Goal: Task Accomplishment & Management: Manage account settings

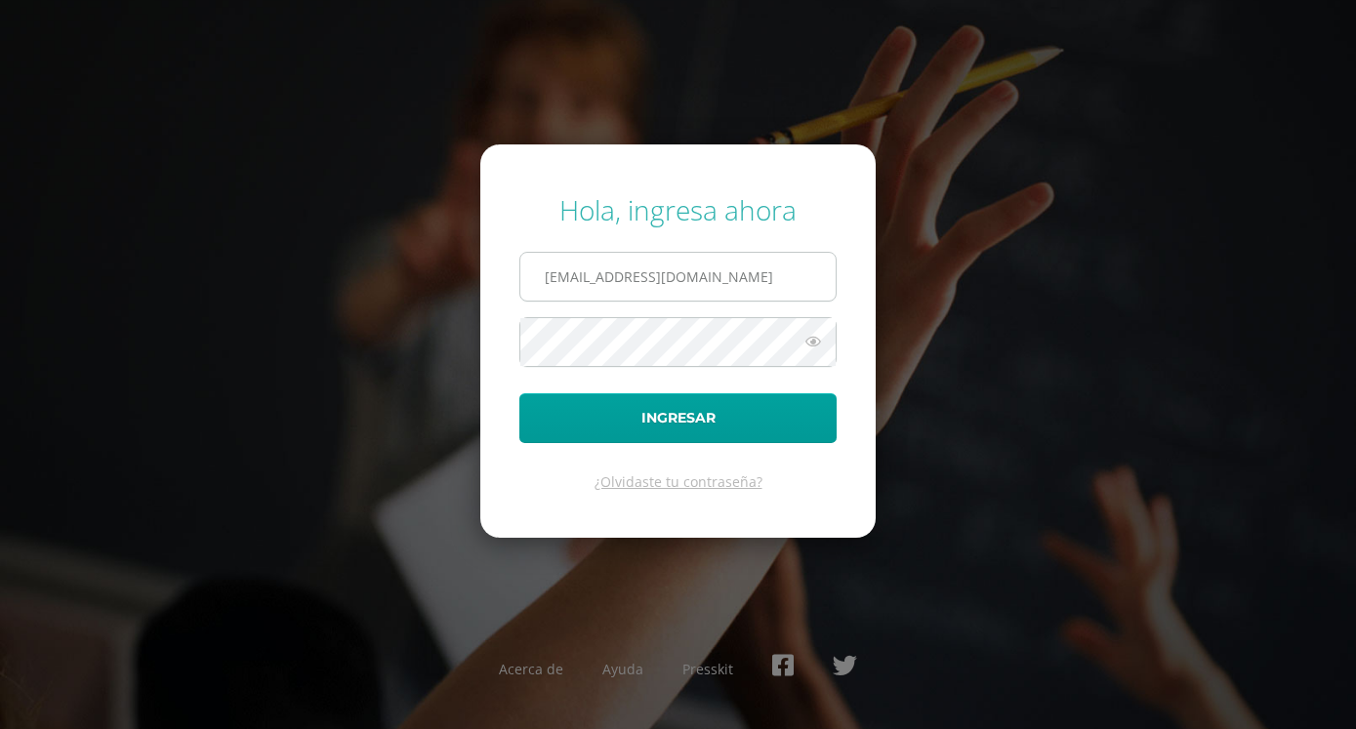
click at [723, 275] on input "2024054@fatima.edoo.gt" at bounding box center [677, 277] width 315 height 48
type input "2"
click at [357, 369] on div "Hola, ingresa ahora Ingresar ¿Olvidaste tu contraseña? Acerca de Ayuda Presskit" at bounding box center [679, 364] width 1260 height 377
click at [679, 269] on input "text" at bounding box center [677, 277] width 315 height 48
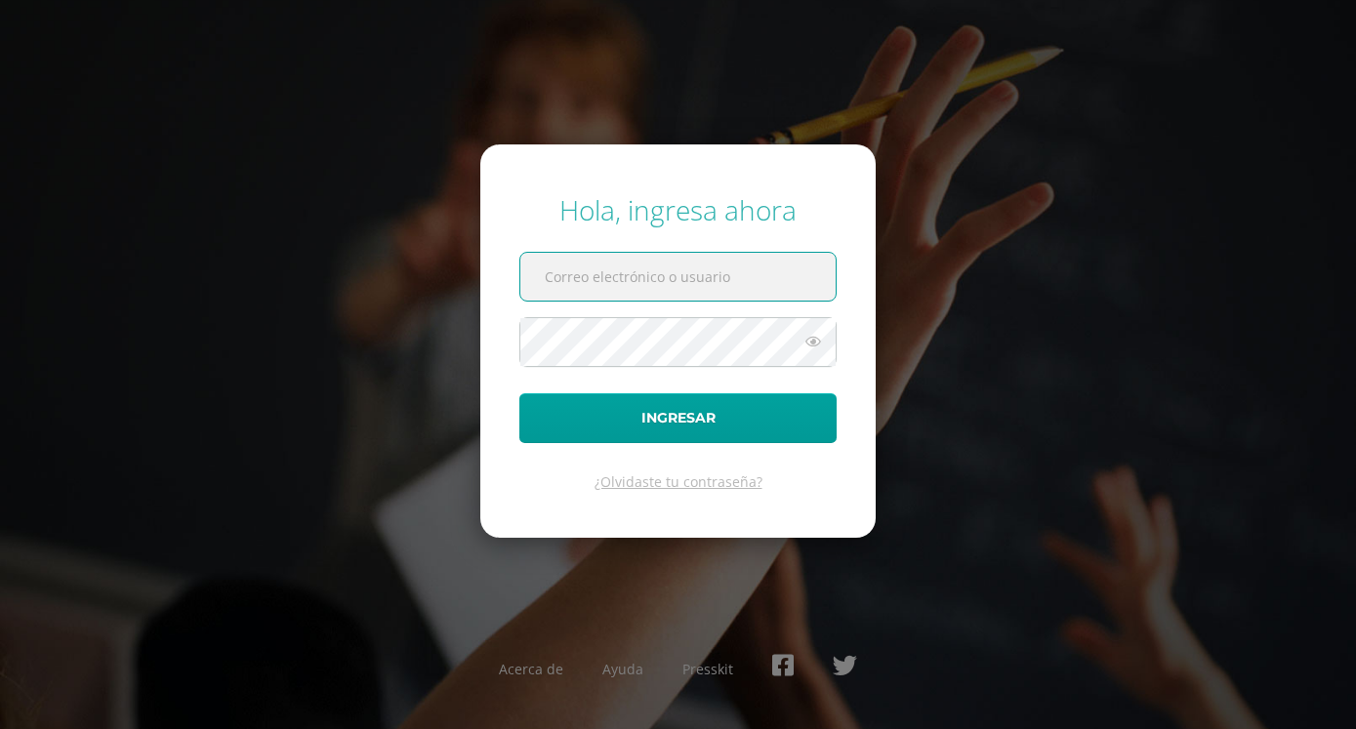
click at [933, 201] on div "Hola, ingresa ahora Ingresar ¿Olvidaste tu contraseña? Acerca de Ayuda Presskit" at bounding box center [679, 364] width 1260 height 377
click at [364, 330] on div "Hola, ingresa ahora Ingresar ¿Olvidaste tu contraseña? Acerca de Ayuda Presskit" at bounding box center [679, 364] width 1260 height 377
click at [812, 333] on icon at bounding box center [813, 341] width 25 height 23
click at [805, 342] on icon at bounding box center [812, 341] width 27 height 23
type input "2024054@fatima.edoo.gt"
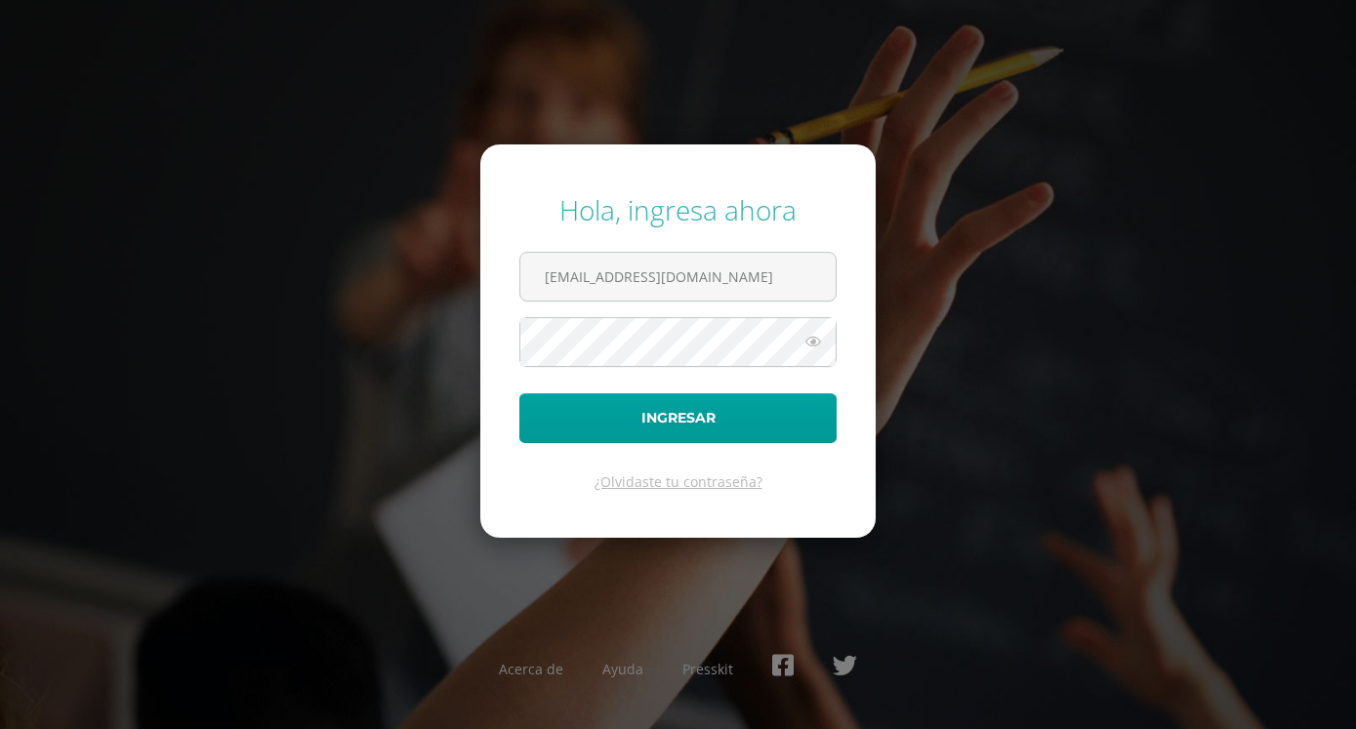
click at [812, 342] on icon at bounding box center [813, 341] width 25 height 23
click at [815, 341] on icon at bounding box center [812, 341] width 27 height 23
drag, startPoint x: 527, startPoint y: 276, endPoint x: 752, endPoint y: 285, distance: 224.8
click at [752, 285] on input "2024054@fatima.edoo.gt" at bounding box center [677, 277] width 315 height 48
click at [479, 392] on div "Hola, ingresa ahora Ingresar ¿Olvidaste tu contraseña? Acerca de Ayuda Presskit" at bounding box center [679, 364] width 1260 height 377
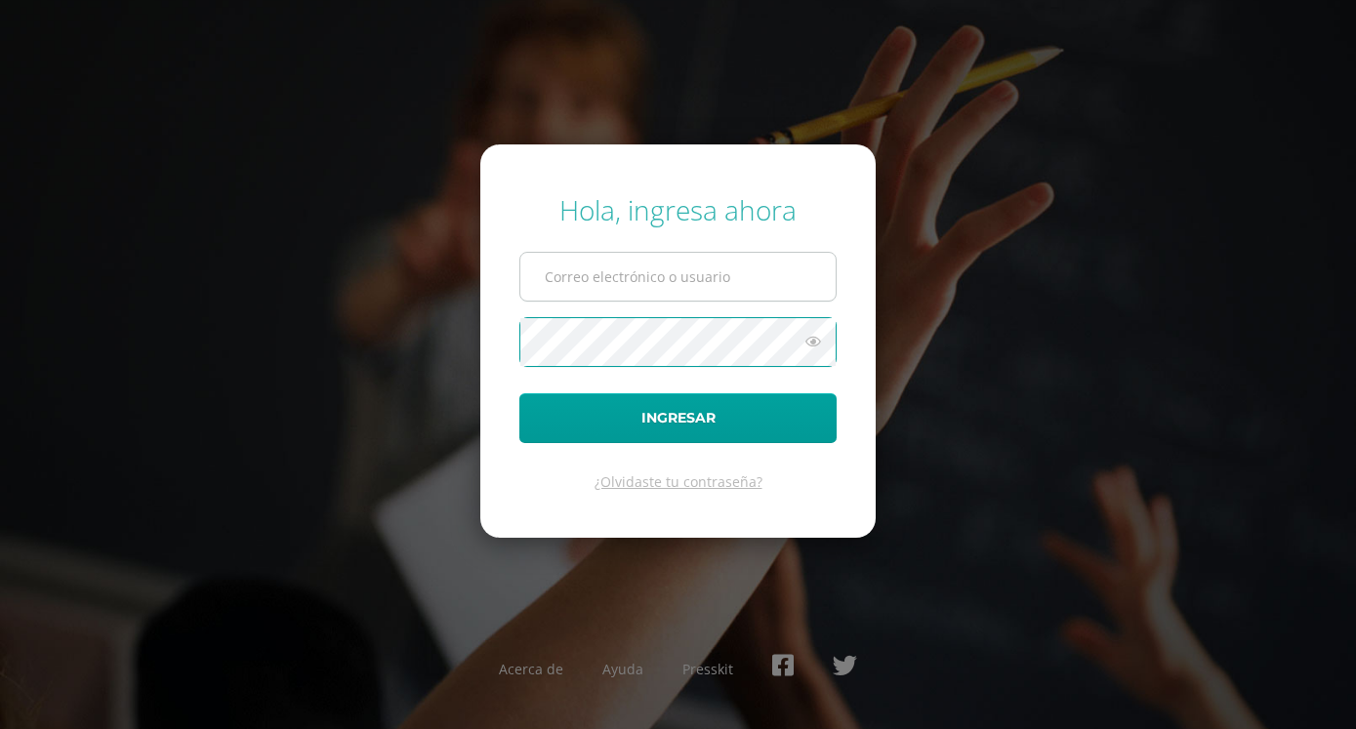
click at [694, 276] on input "text" at bounding box center [677, 277] width 315 height 48
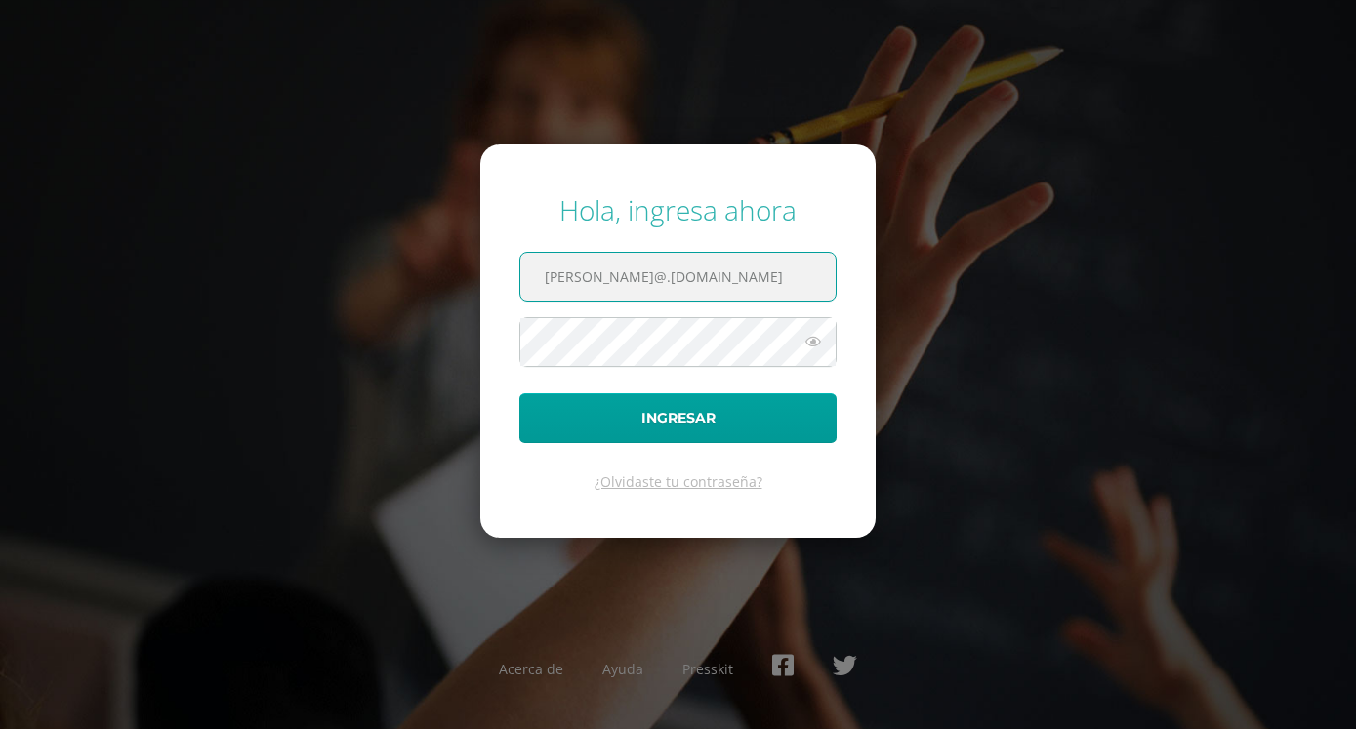
type input "[PERSON_NAME]@.[DOMAIN_NAME]"
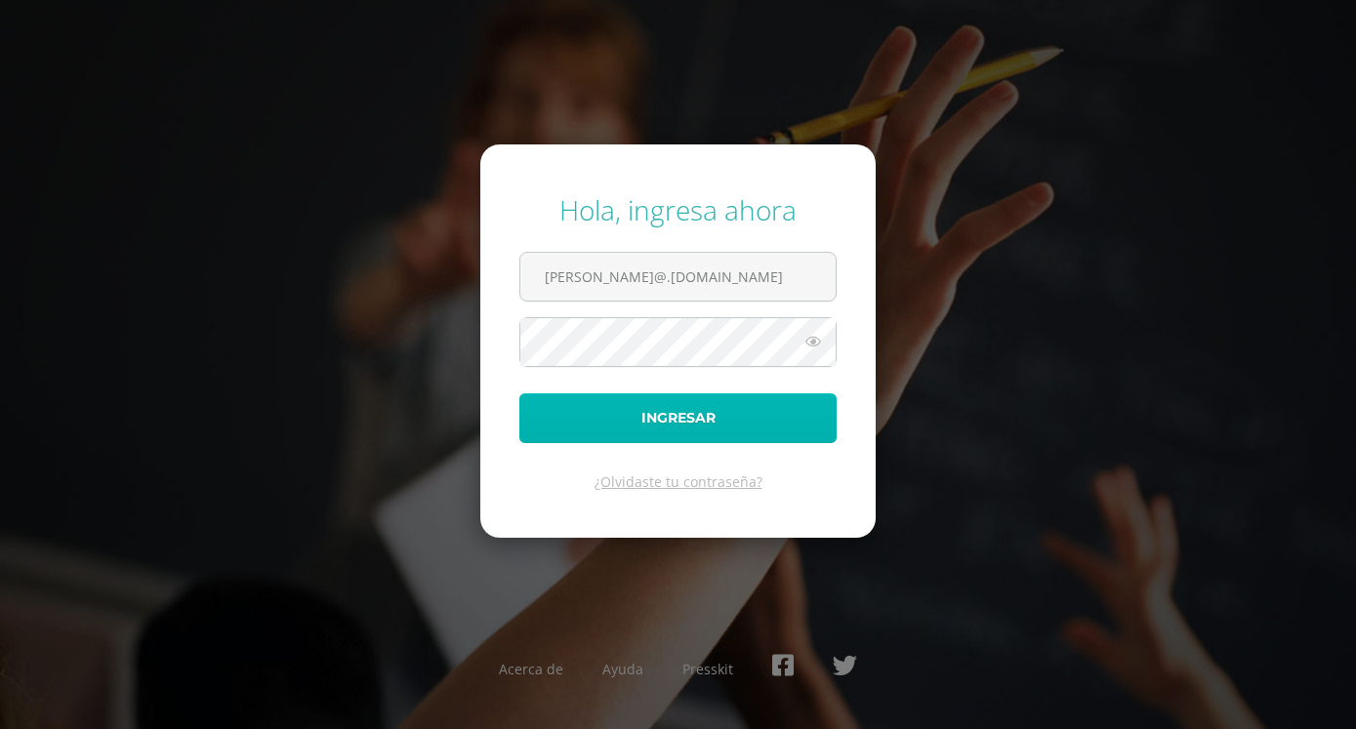
click at [642, 412] on button "Ingresar" at bounding box center [677, 419] width 317 height 50
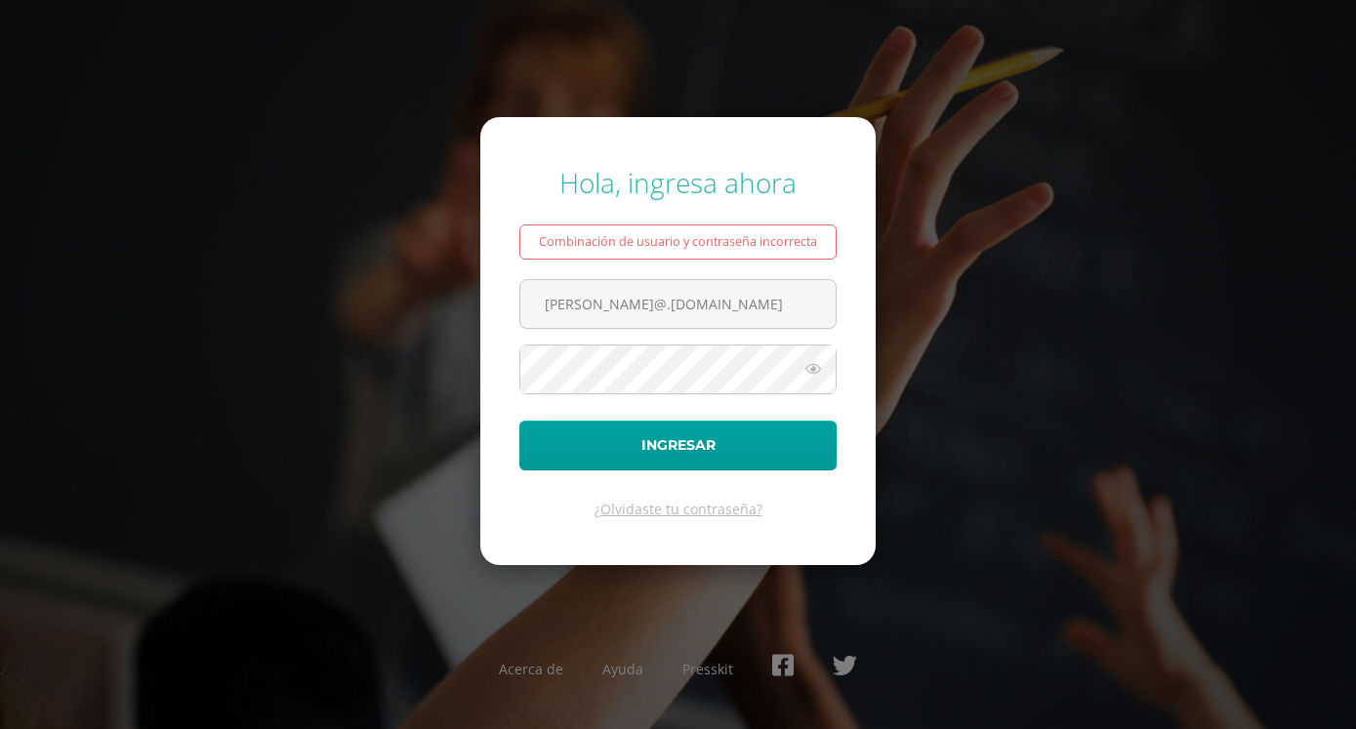
click at [824, 365] on icon at bounding box center [813, 368] width 25 height 23
click at [598, 306] on input "[PERSON_NAME]@.[DOMAIN_NAME]" at bounding box center [677, 304] width 315 height 48
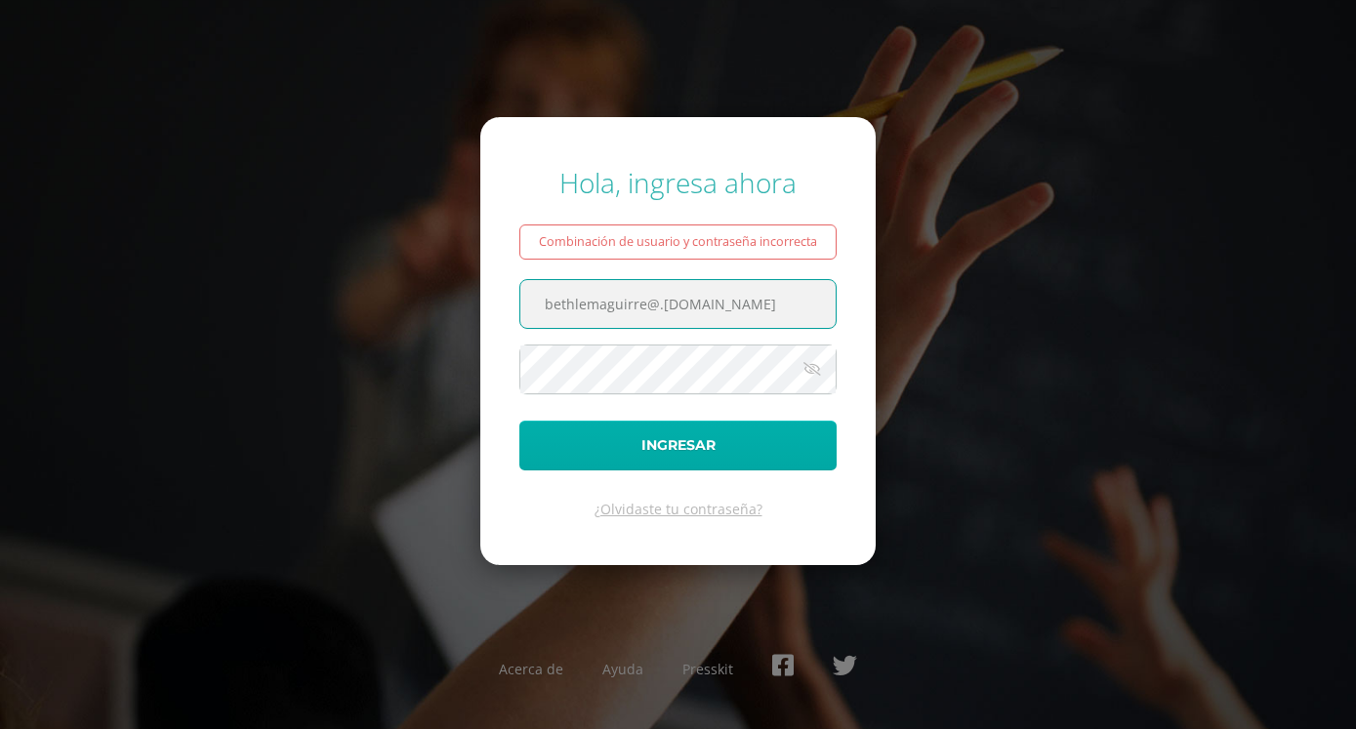
type input "bethlemaguirre@.[DOMAIN_NAME]"
click at [679, 451] on button "Ingresar" at bounding box center [677, 446] width 317 height 50
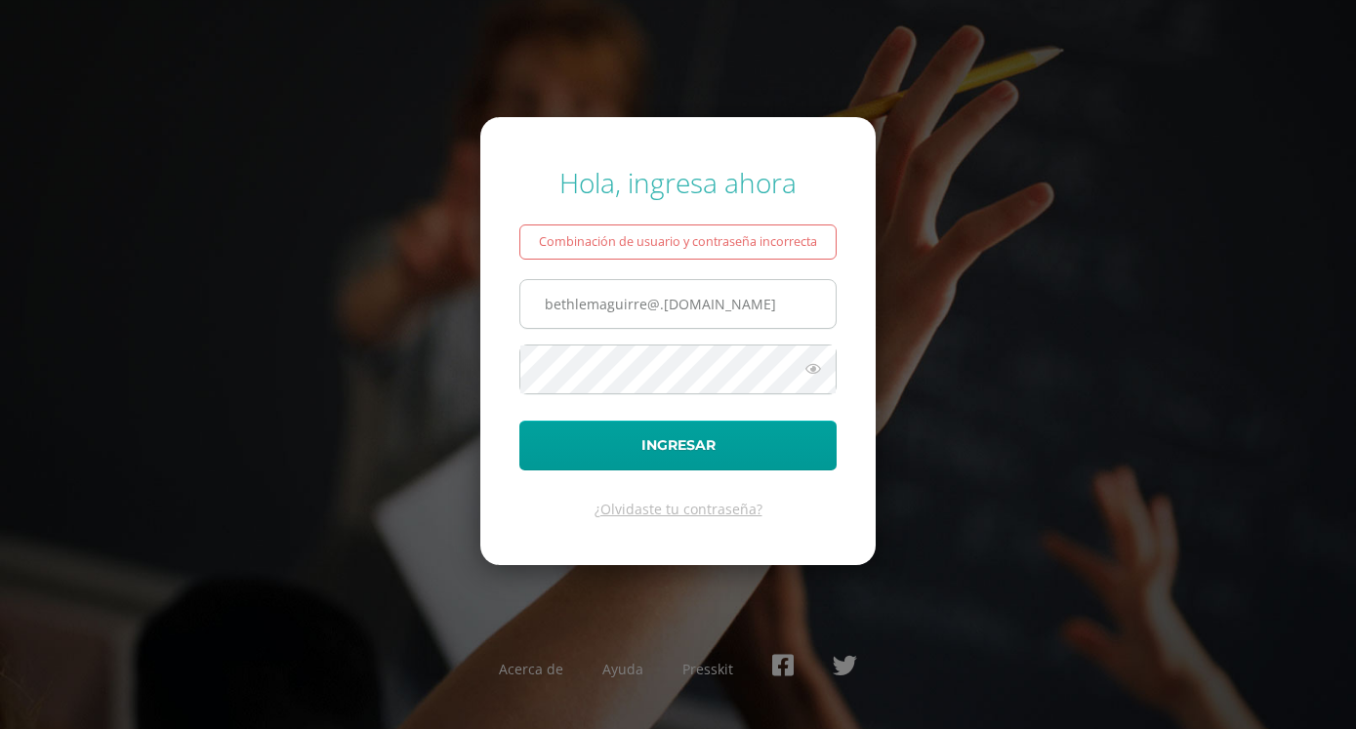
click at [657, 306] on input "bethlemaguirre@.[DOMAIN_NAME]" at bounding box center [677, 304] width 315 height 48
click at [660, 306] on input "bethlemaguirre@.[DOMAIN_NAME]" at bounding box center [677, 304] width 315 height 48
